Goal: Navigation & Orientation: Find specific page/section

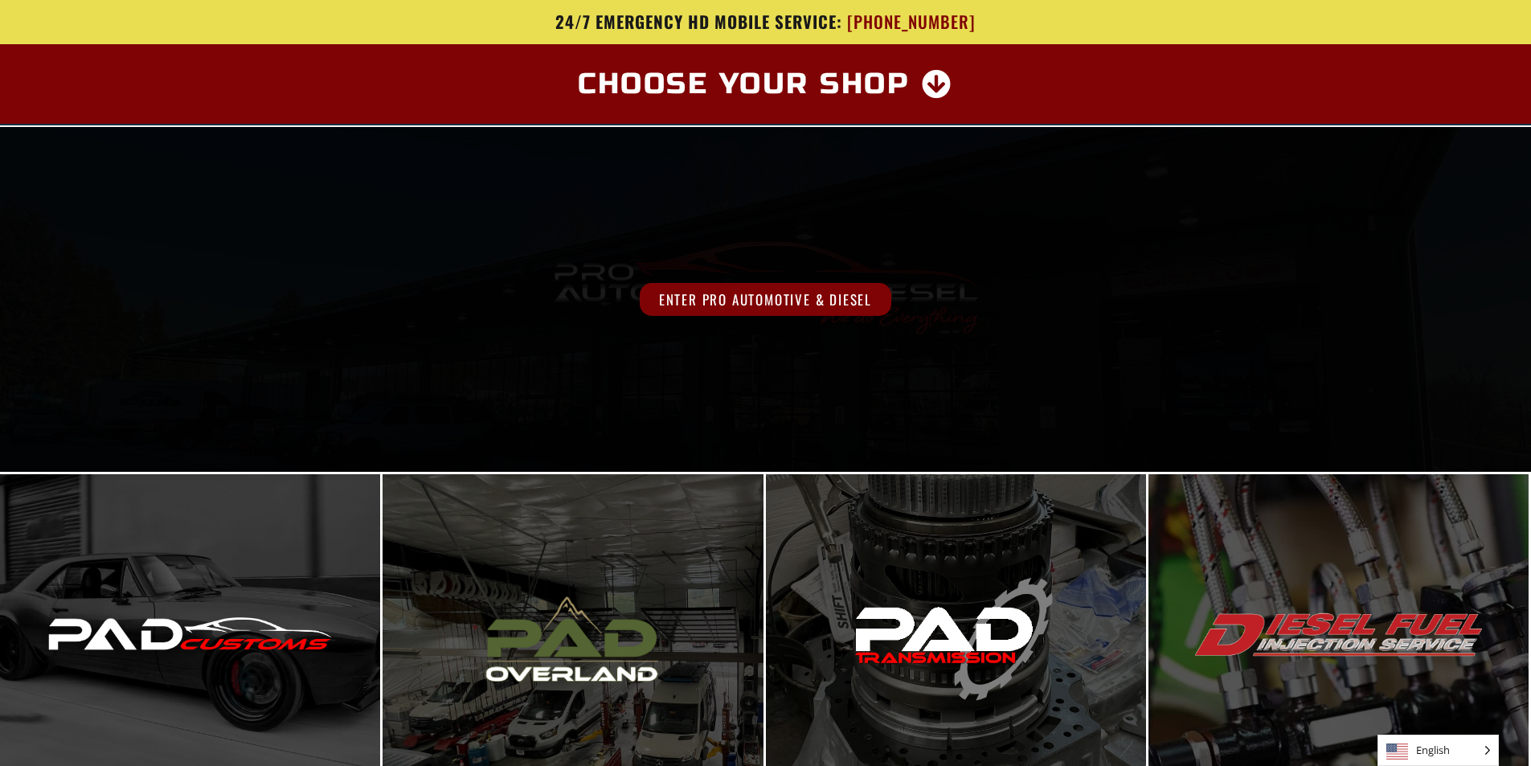
click at [1017, 288] on div "Enter Pro Automotive & Diesel" at bounding box center [765, 299] width 1225 height 33
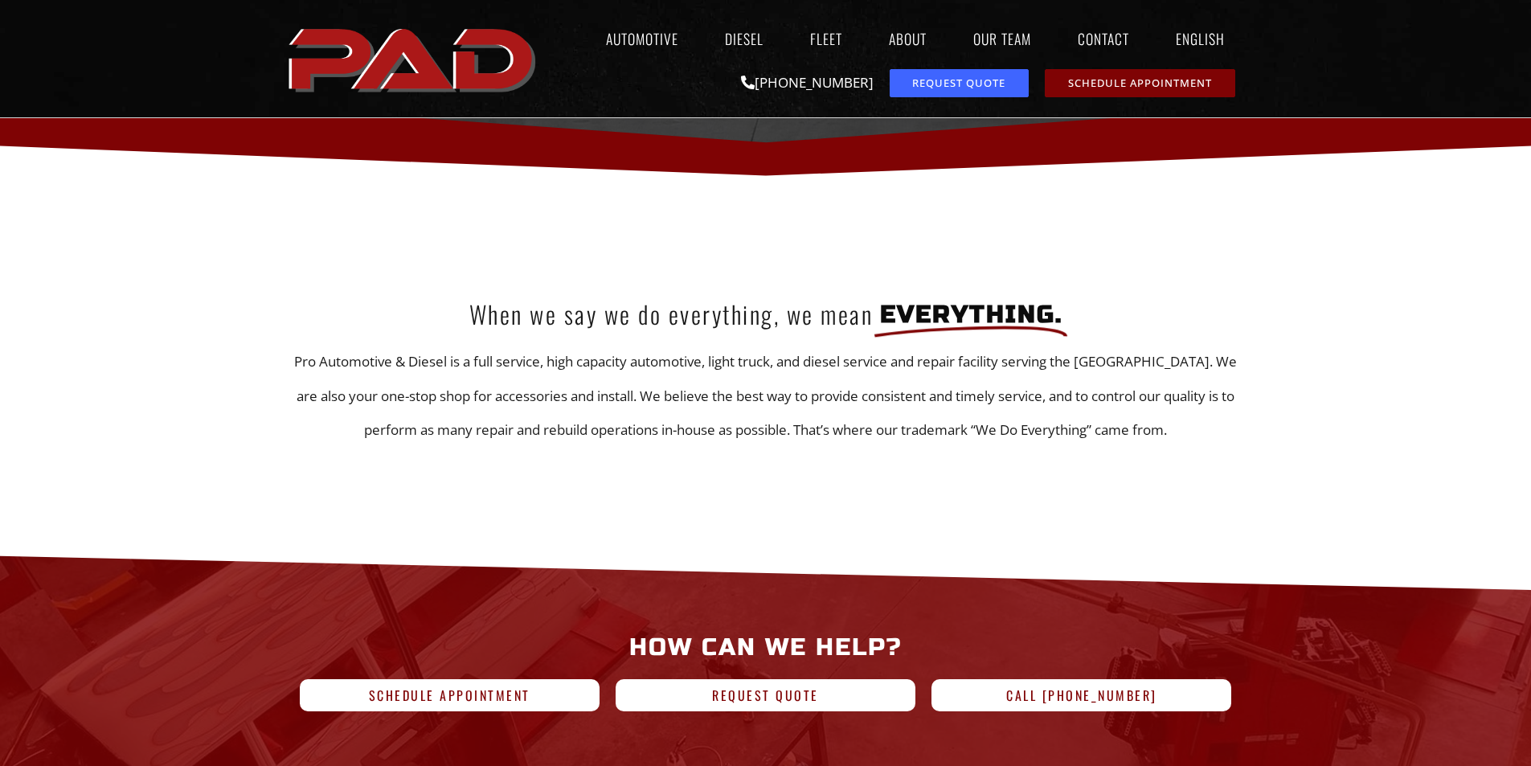
scroll to position [482, 0]
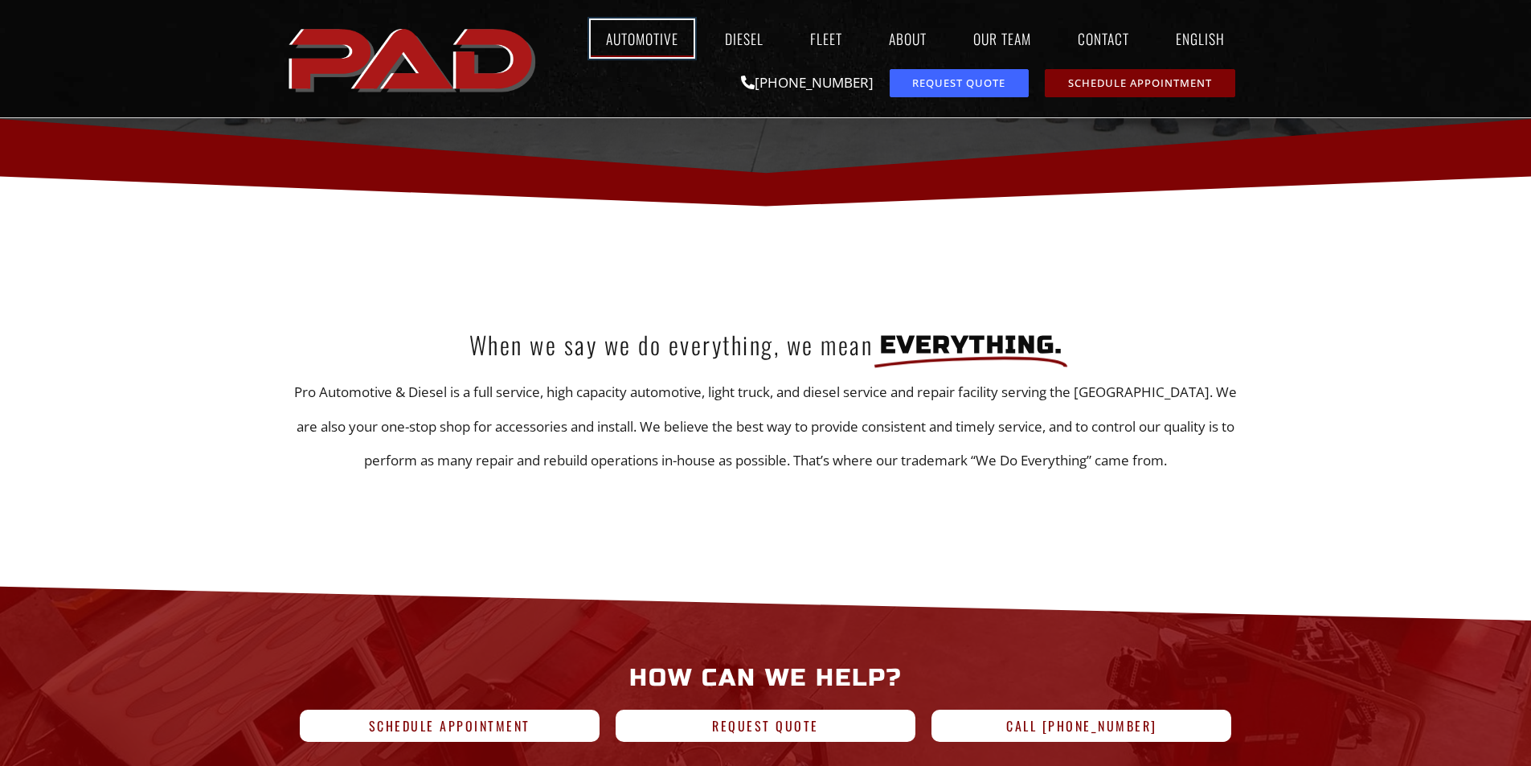
click at [622, 39] on link "Automotive" at bounding box center [642, 38] width 103 height 37
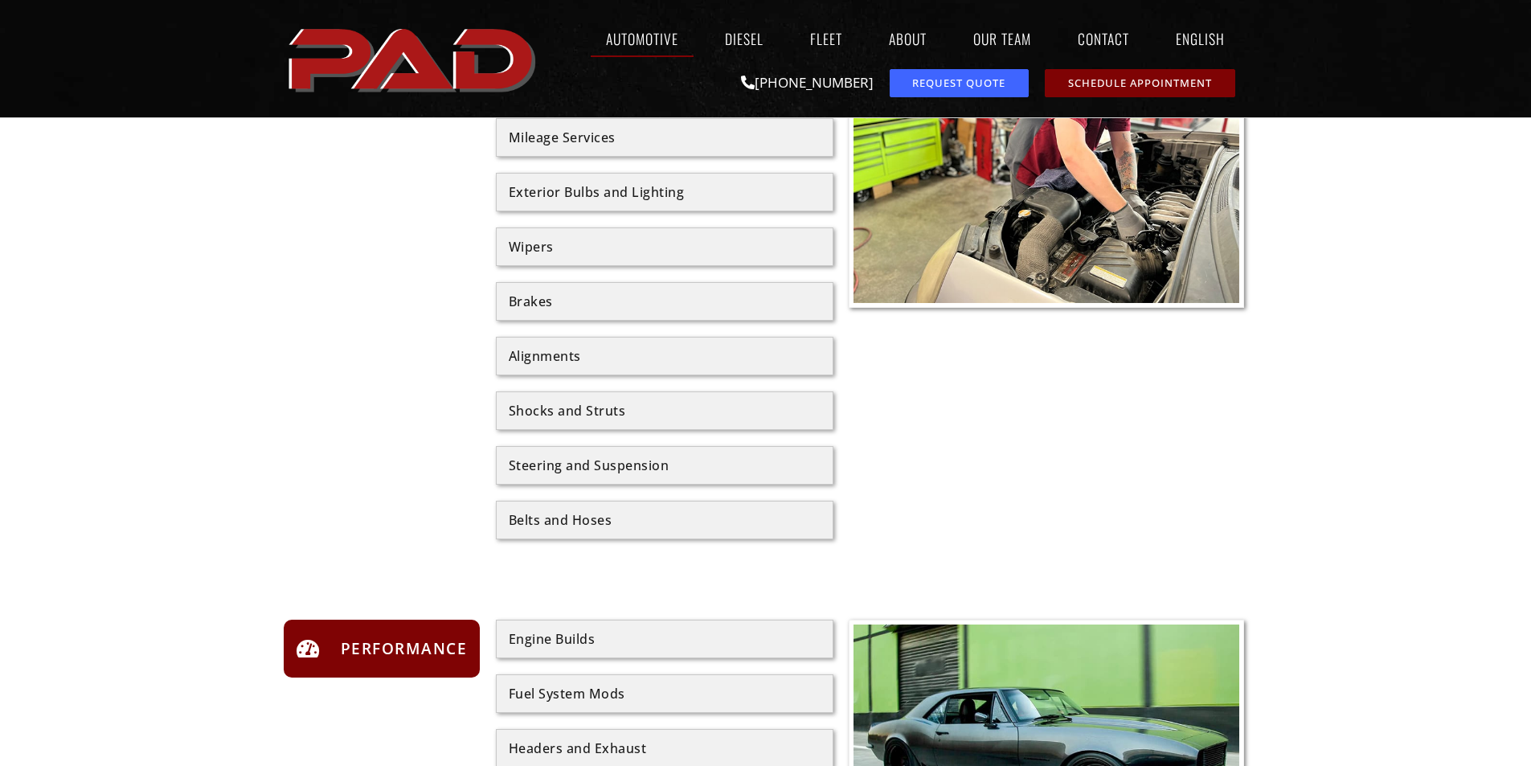
scroll to position [964, 0]
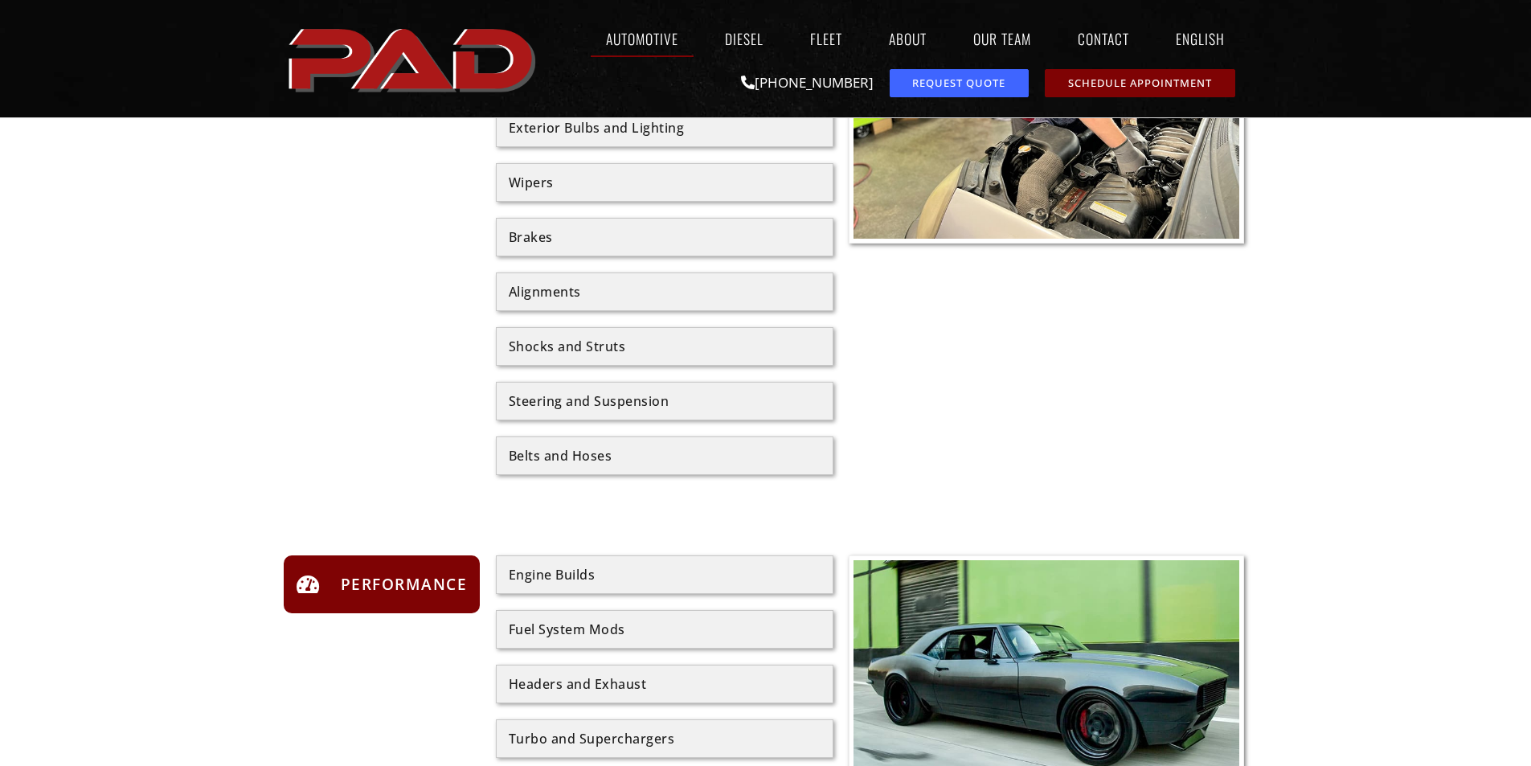
click at [1392, 330] on div at bounding box center [765, 545] width 1531 height 2344
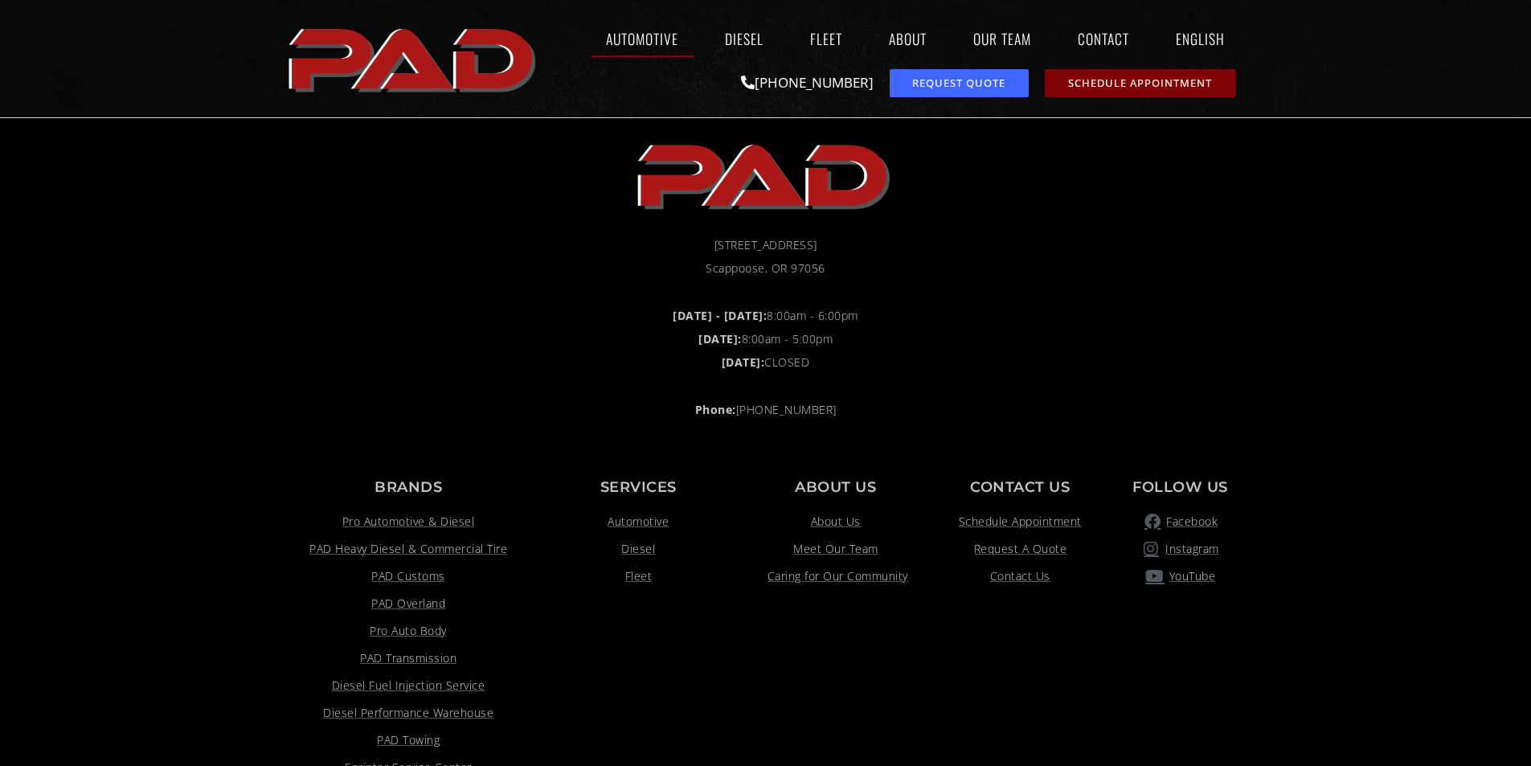
scroll to position [3359, 0]
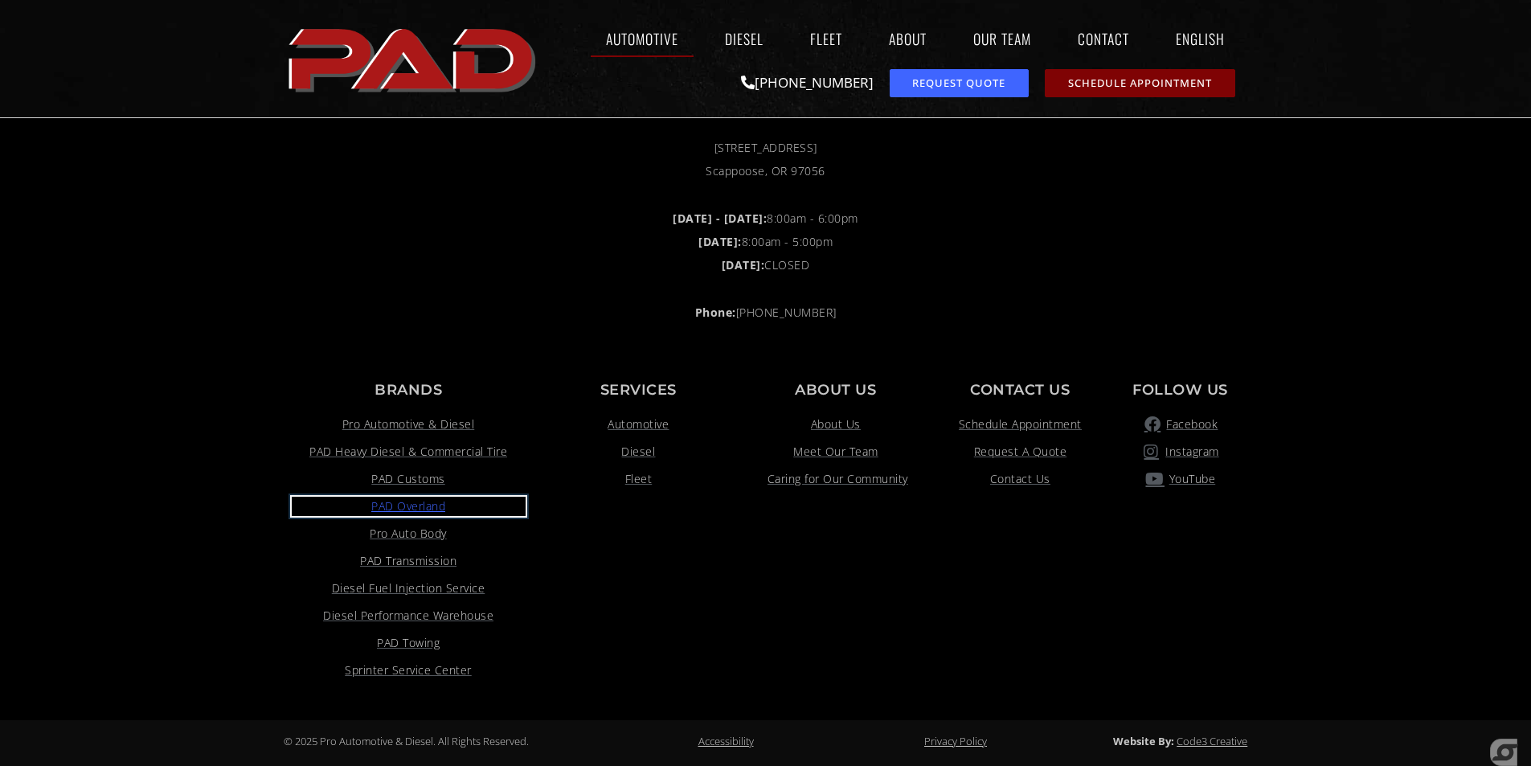
click at [388, 507] on span "PAD Overland" at bounding box center [408, 506] width 74 height 19
